Goal: Task Accomplishment & Management: Manage account settings

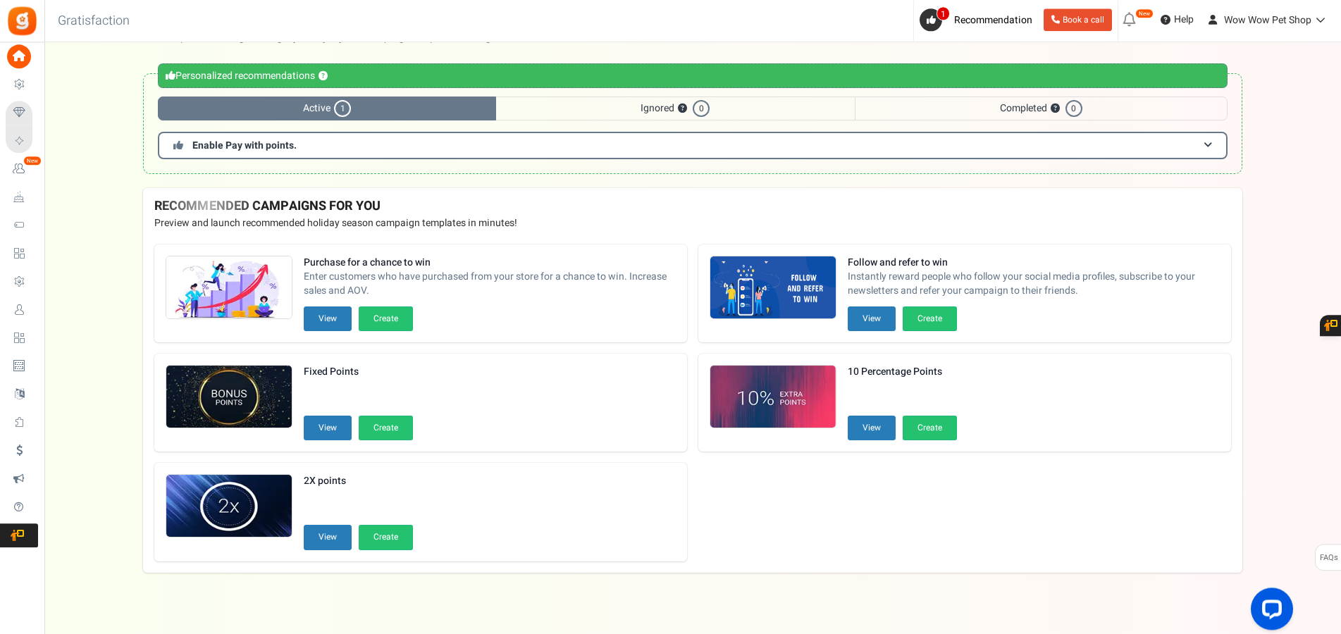
scroll to position [54, 0]
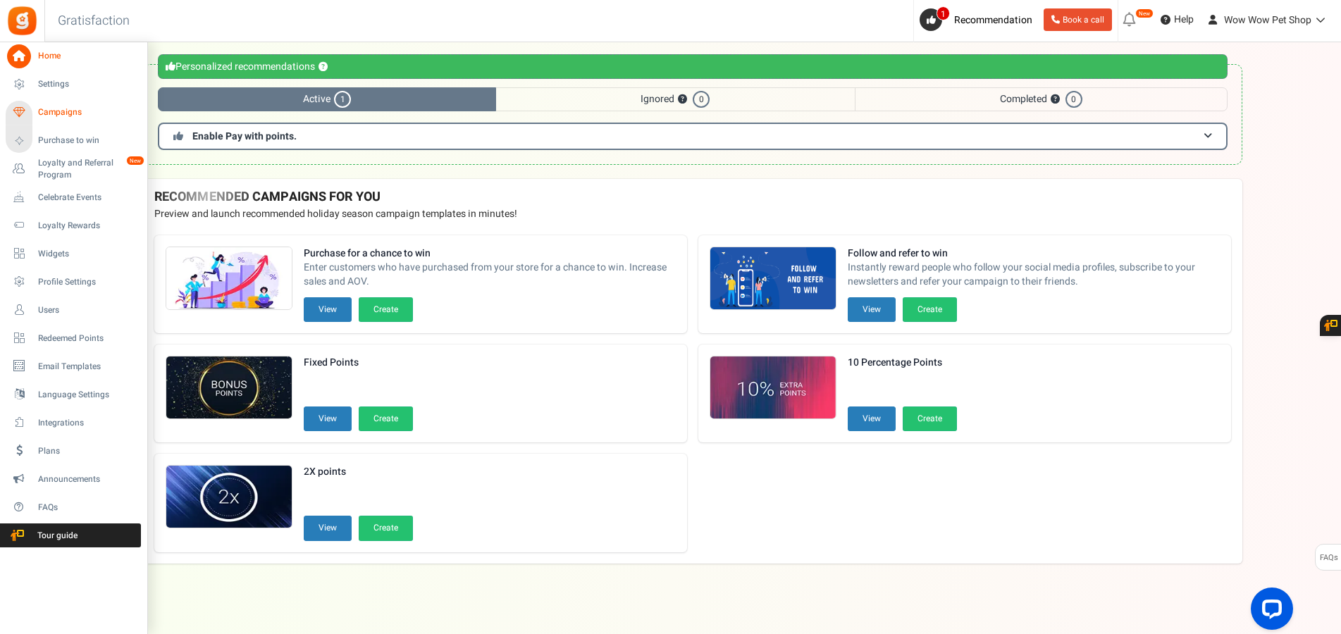
click at [39, 113] on span "Campaigns" at bounding box center [87, 112] width 99 height 12
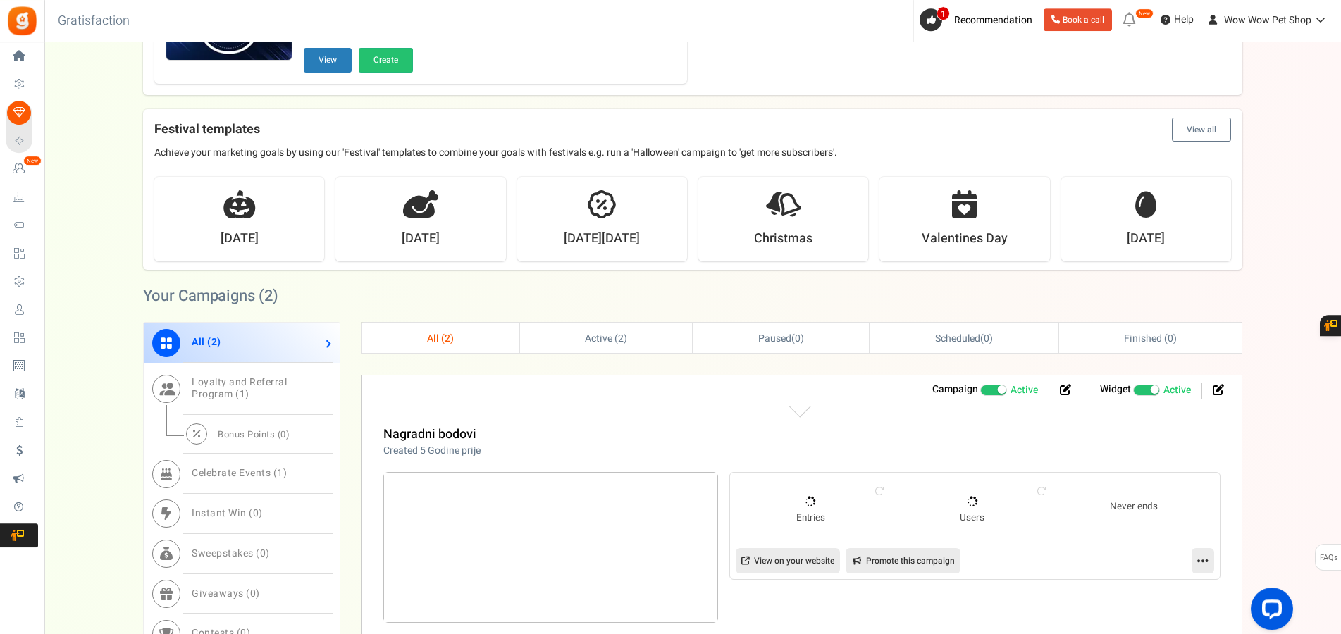
scroll to position [431, 0]
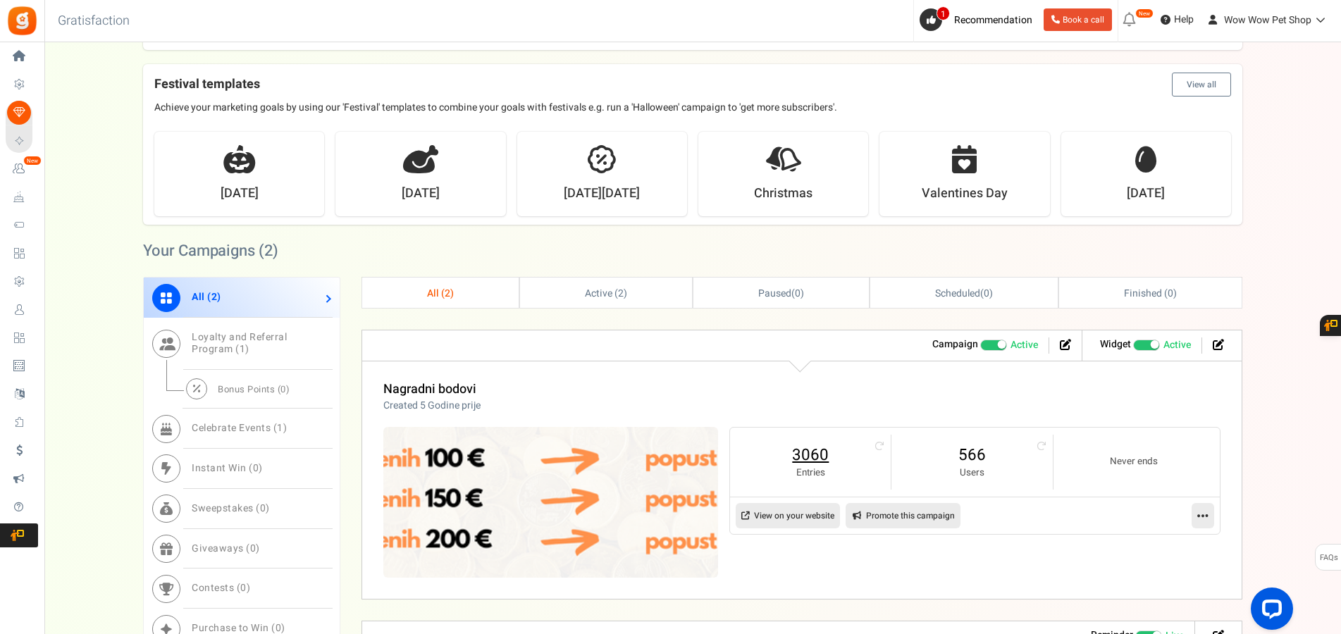
click at [814, 459] on link "3060" at bounding box center [810, 455] width 132 height 23
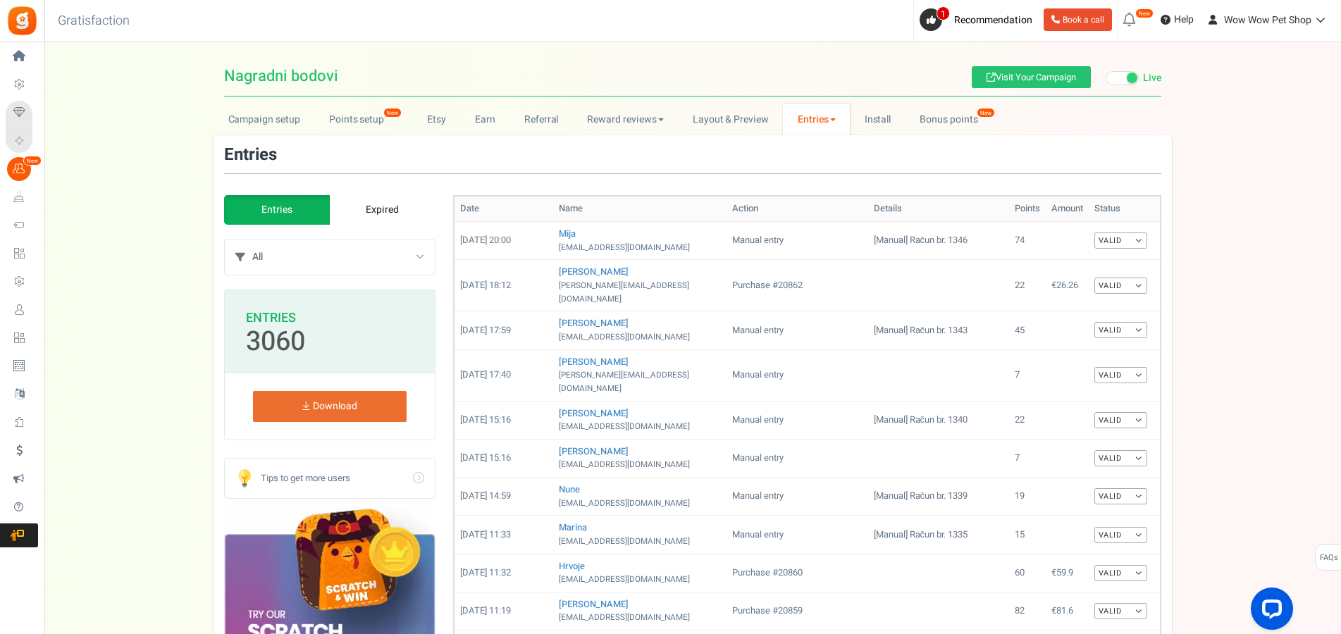
click at [252, 240] on select "All Manual entry Subscribe to our mailing list Pretplati se na našu listu promo…" at bounding box center [343, 257] width 182 height 35
select select "239632"
click option "Sudjeluj u našem poboljšanju" at bounding box center [0, 0] width 0 height 0
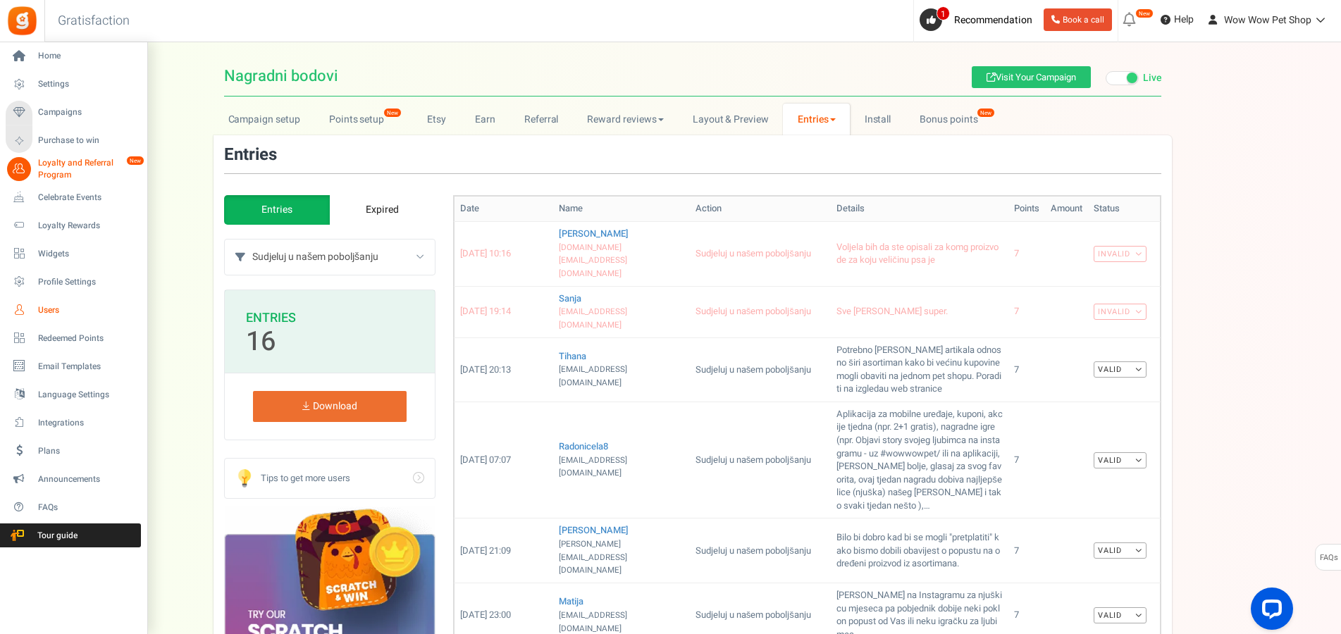
click at [56, 308] on span "Users" at bounding box center [87, 310] width 99 height 12
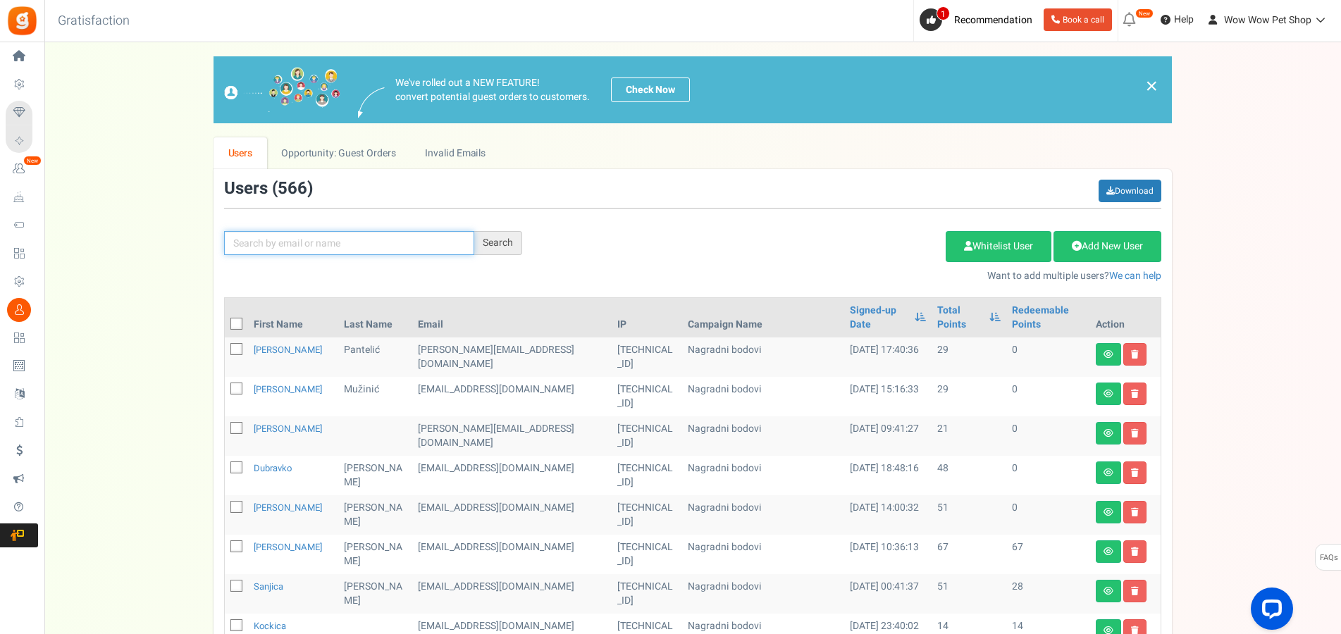
click at [341, 244] on input "text" at bounding box center [349, 243] width 250 height 24
type input "barić"
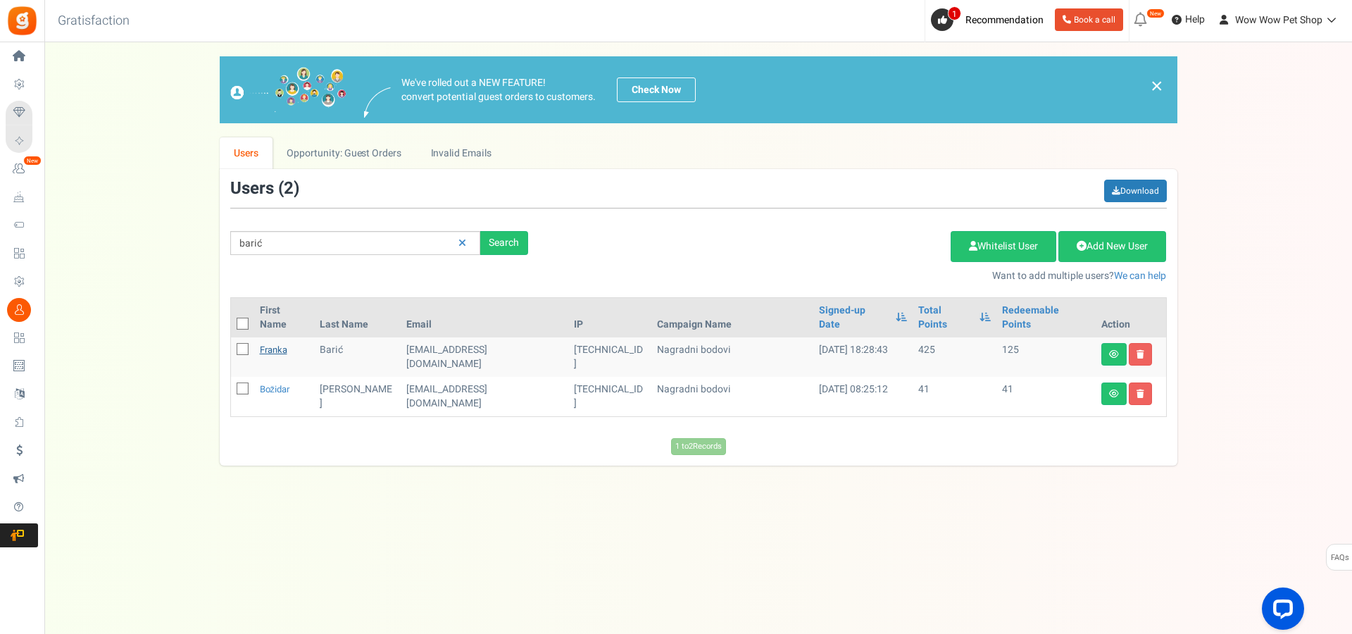
click at [279, 343] on link "Franka" at bounding box center [273, 349] width 27 height 13
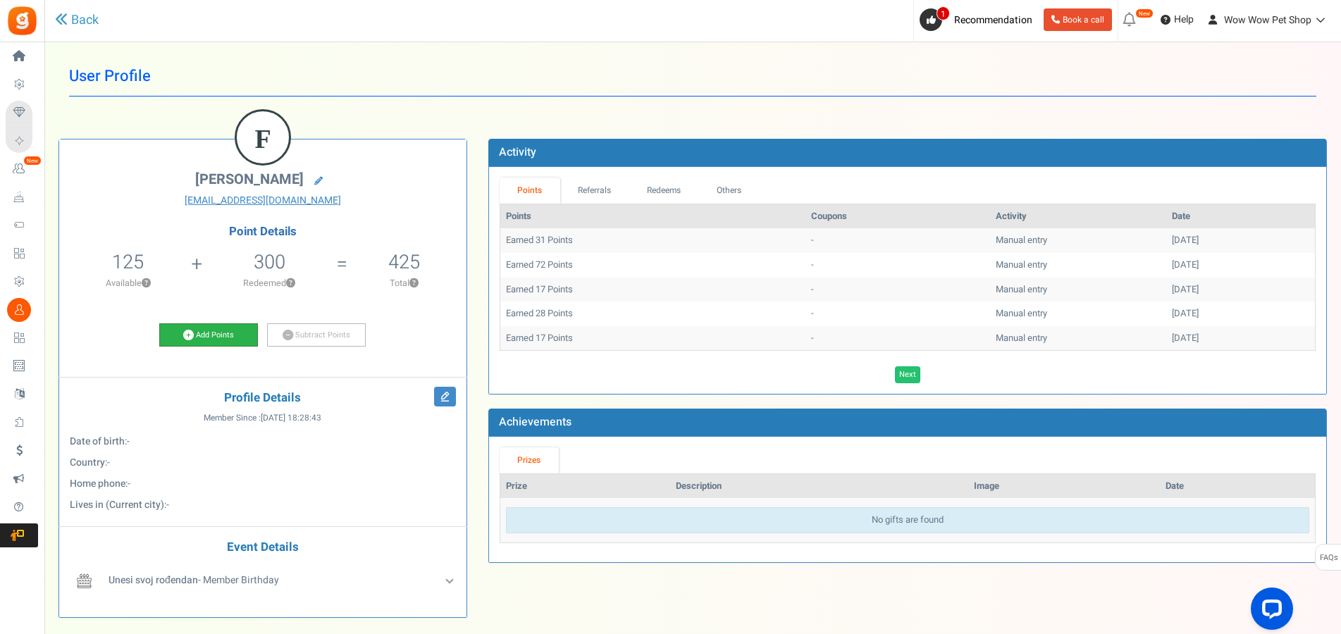
click at [197, 340] on link "Add Points" at bounding box center [208, 335] width 99 height 24
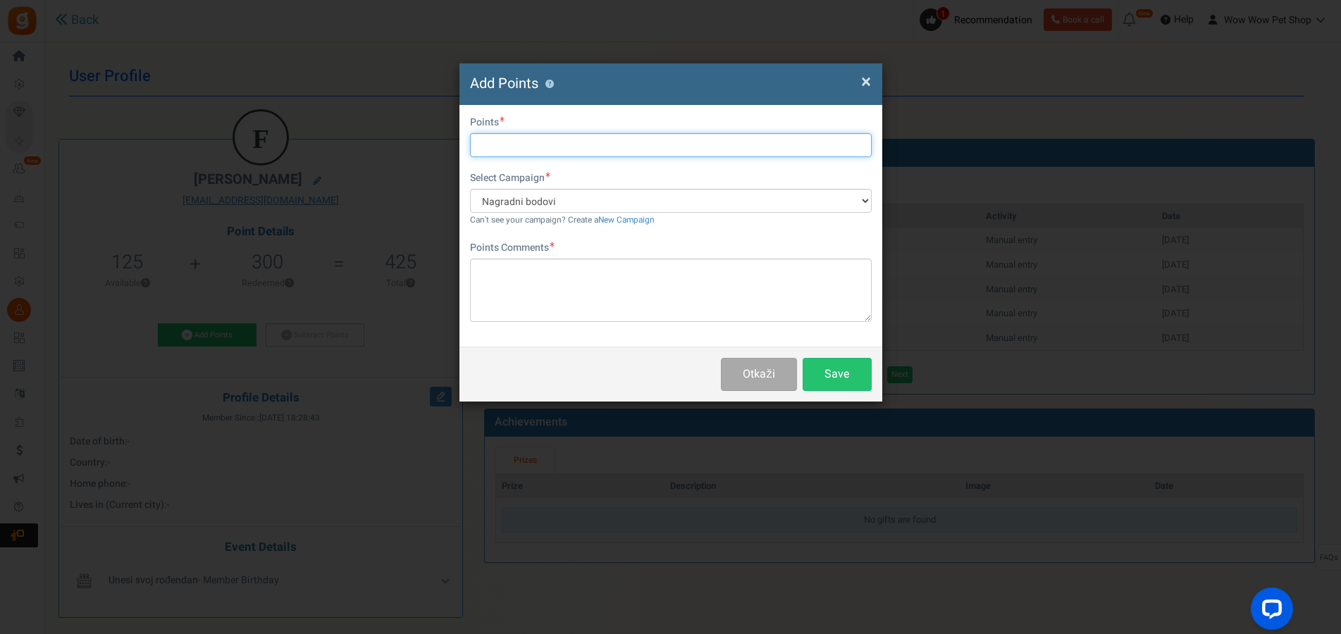
click at [495, 141] on input "text" at bounding box center [671, 145] width 402 height 24
type input "151"
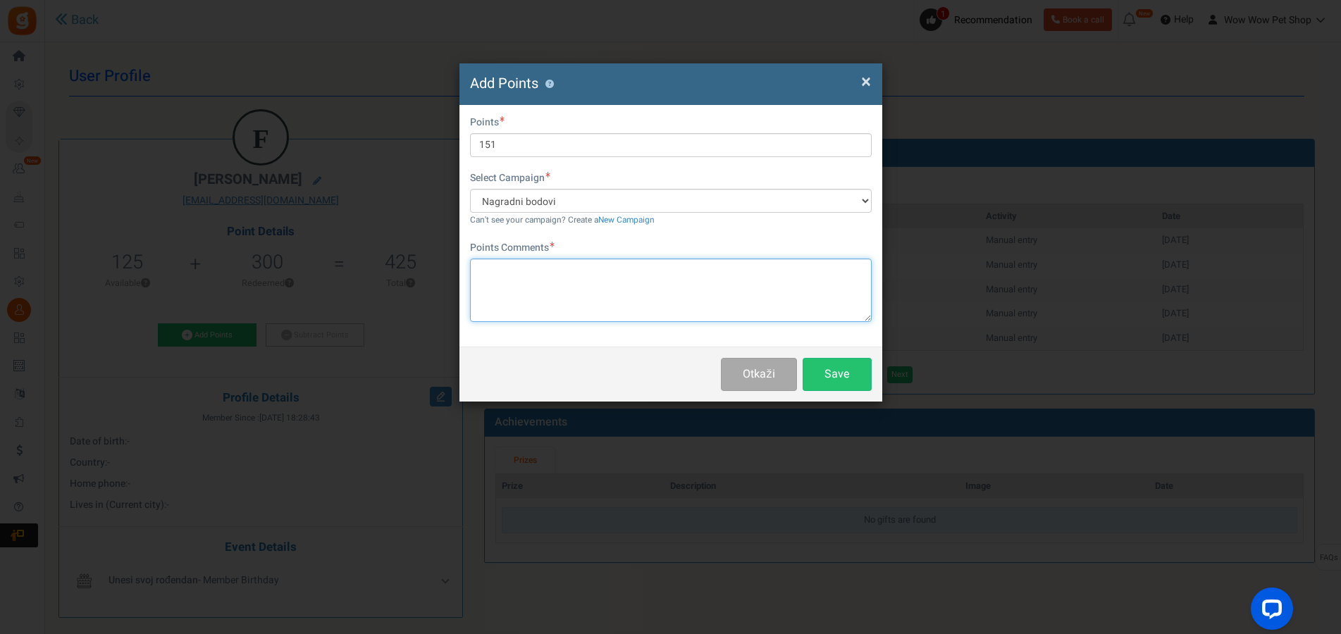
click at [535, 294] on textarea at bounding box center [671, 290] width 402 height 63
type textarea "Račun br. 1348"
click at [836, 373] on button "Save" at bounding box center [836, 374] width 69 height 33
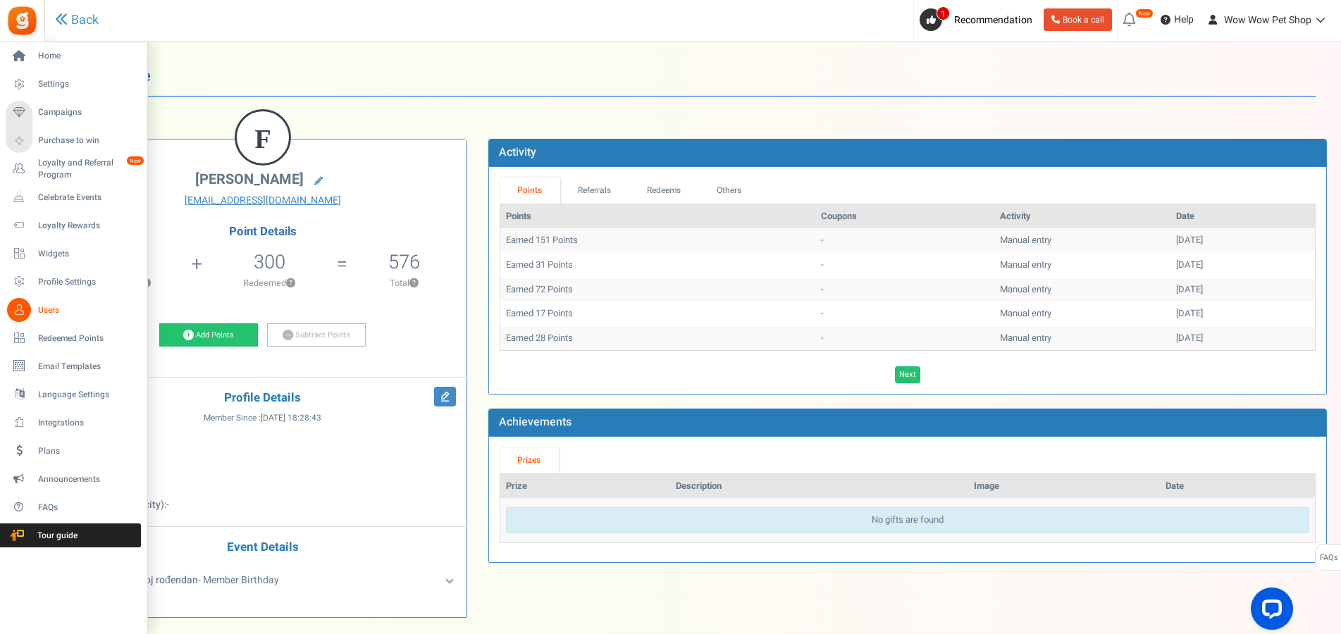
click at [25, 307] on icon at bounding box center [19, 310] width 24 height 24
